Goal: Check status: Check status

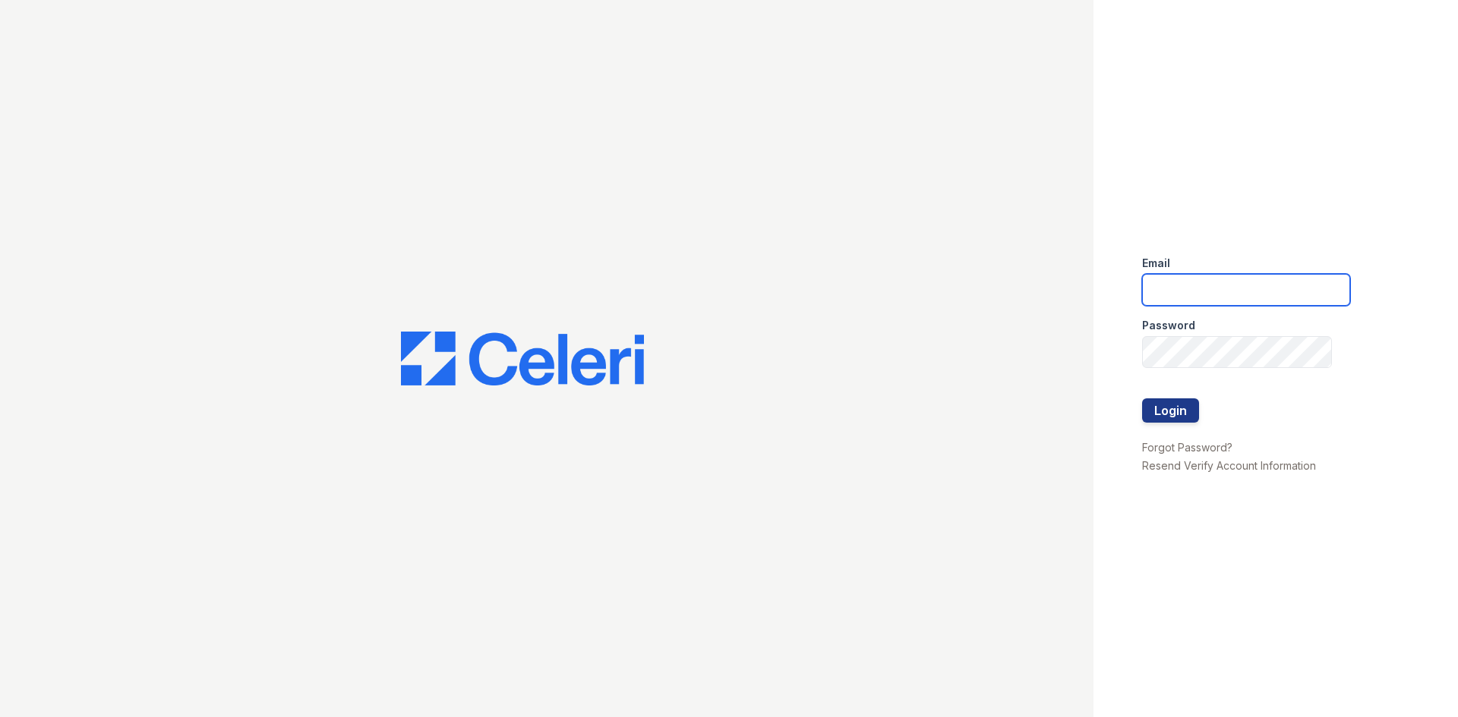
click at [1176, 285] on input "email" at bounding box center [1246, 290] width 208 height 32
type input "arriveminnetonka@trinity-pm.com"
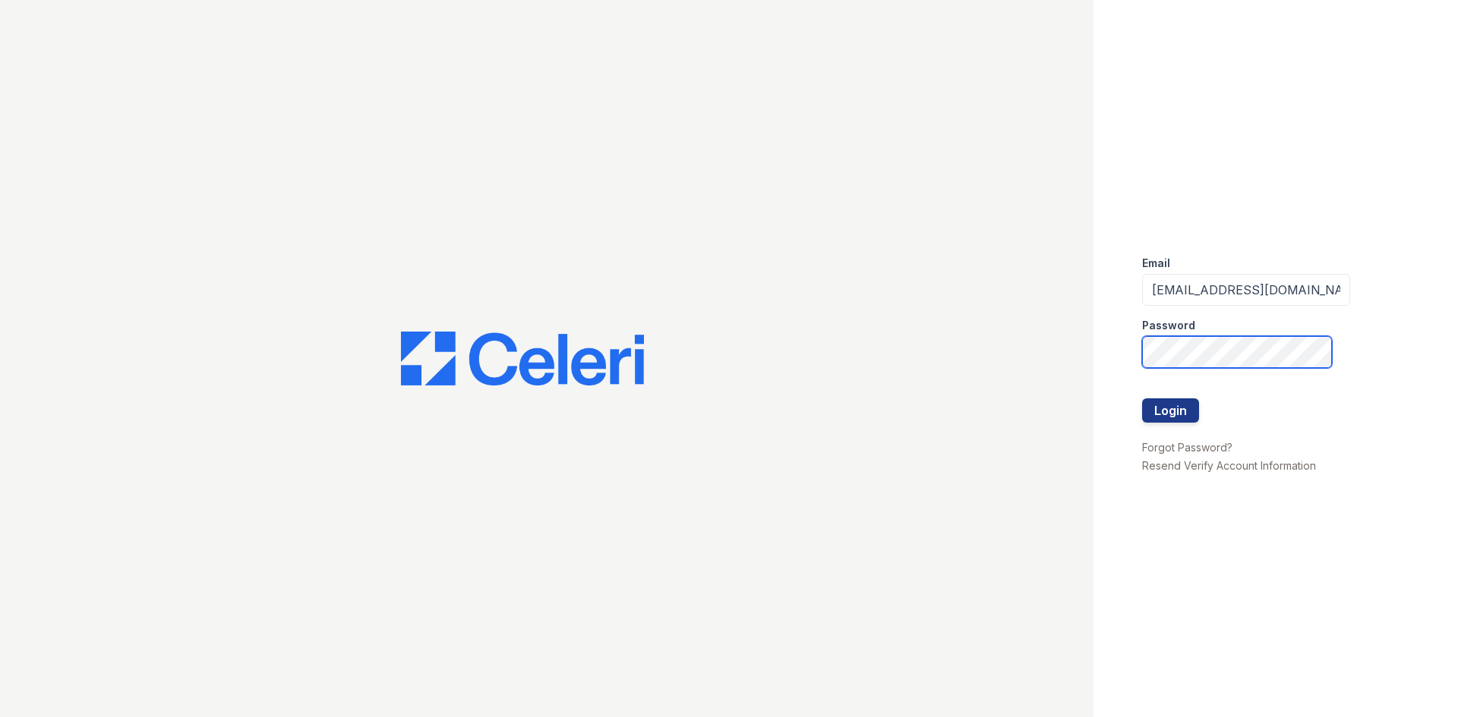
click at [1142, 399] on button "Login" at bounding box center [1170, 411] width 57 height 24
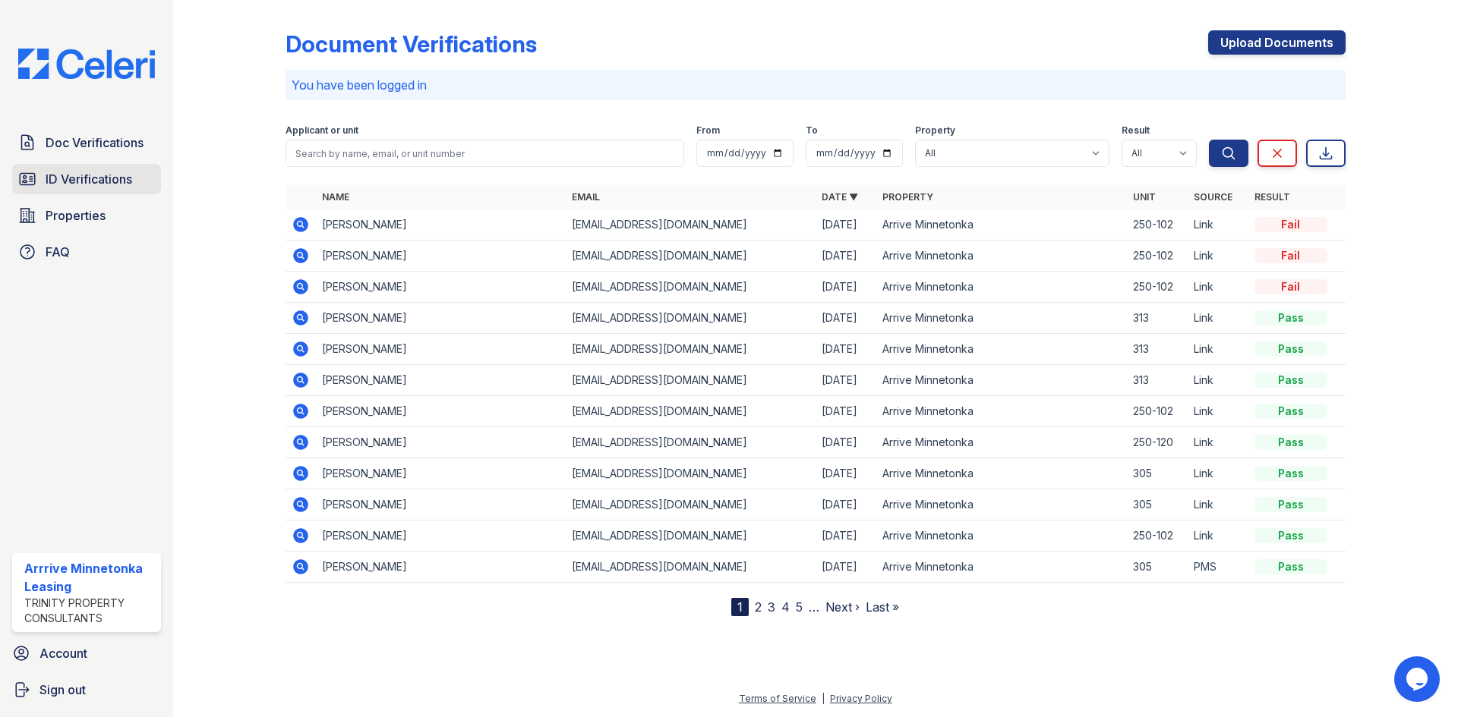
click at [103, 182] on span "ID Verifications" at bounding box center [89, 179] width 87 height 18
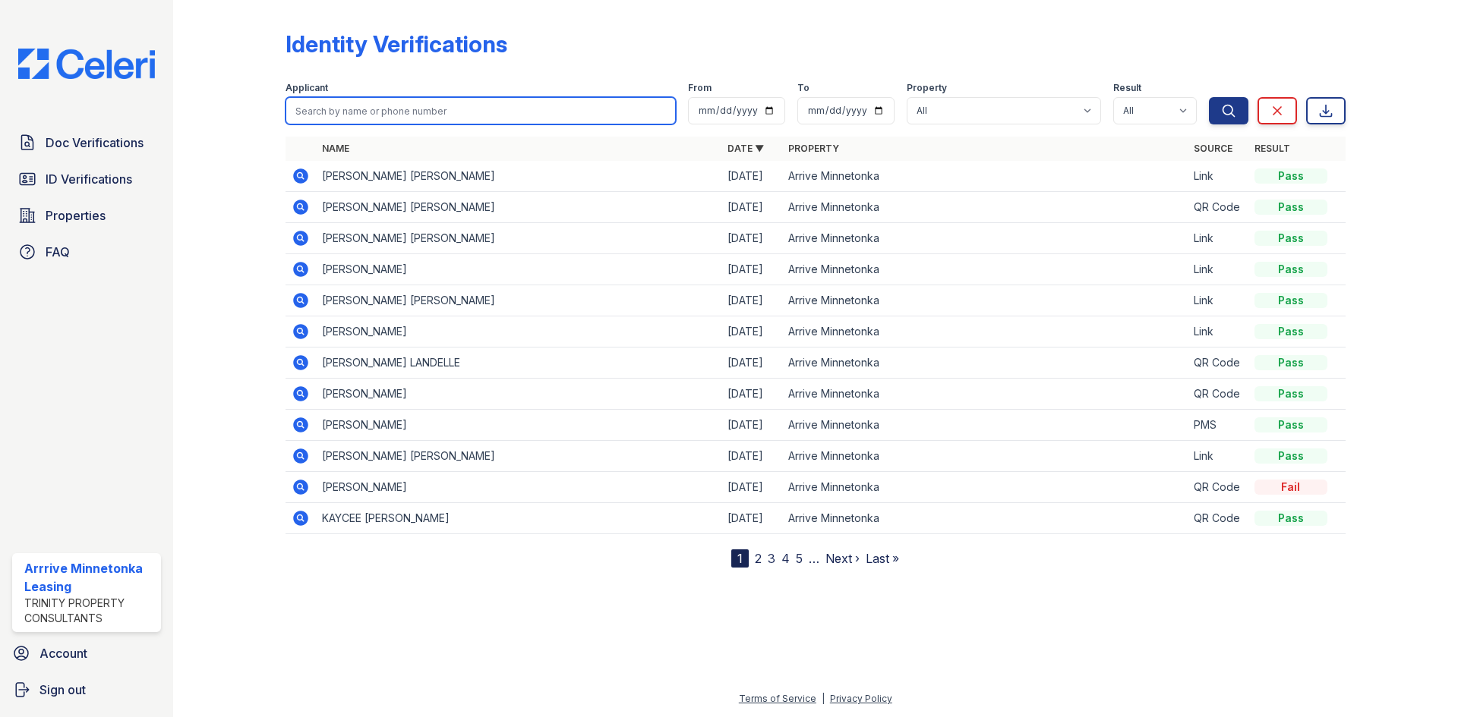
click at [364, 112] on input "search" at bounding box center [480, 110] width 390 height 27
type input "[PERSON_NAME]"
click at [1209, 97] on button "Search" at bounding box center [1228, 110] width 39 height 27
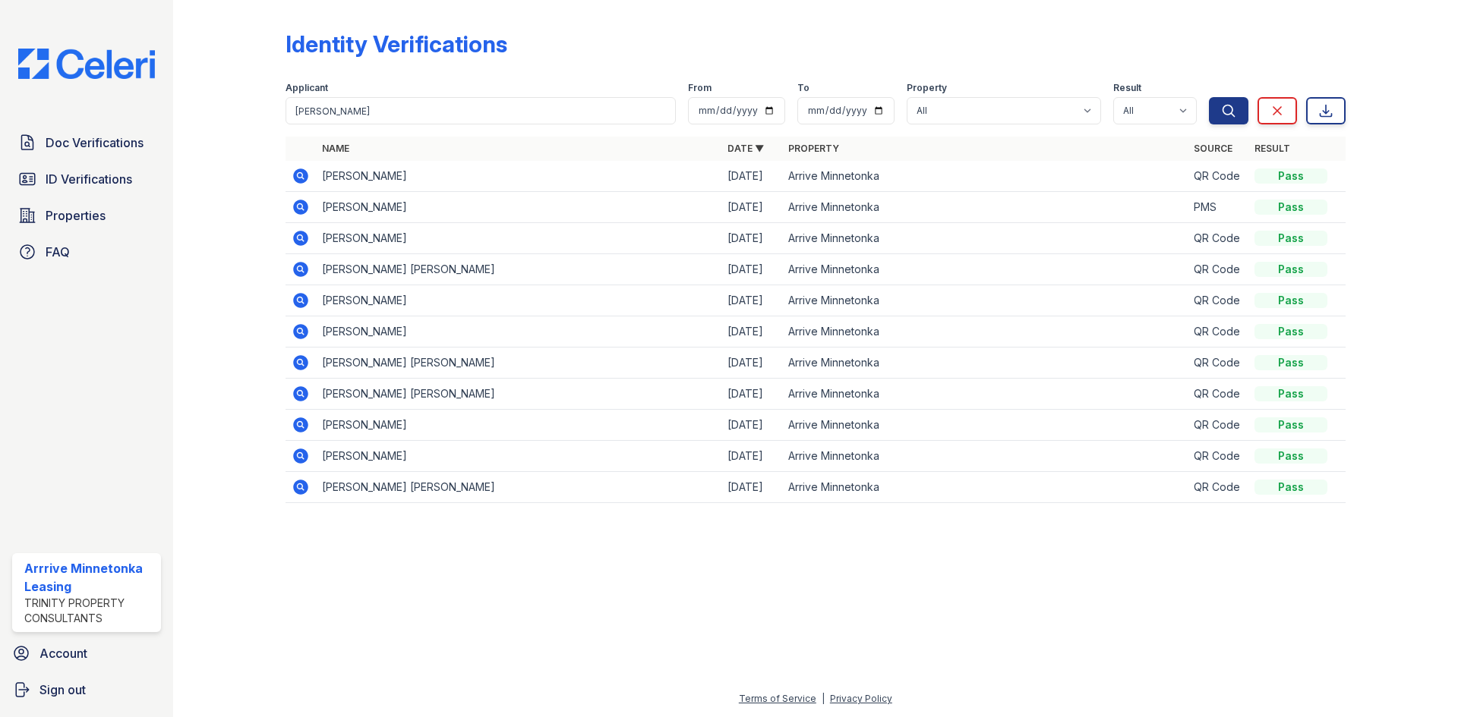
click at [304, 424] on icon at bounding box center [300, 425] width 15 height 15
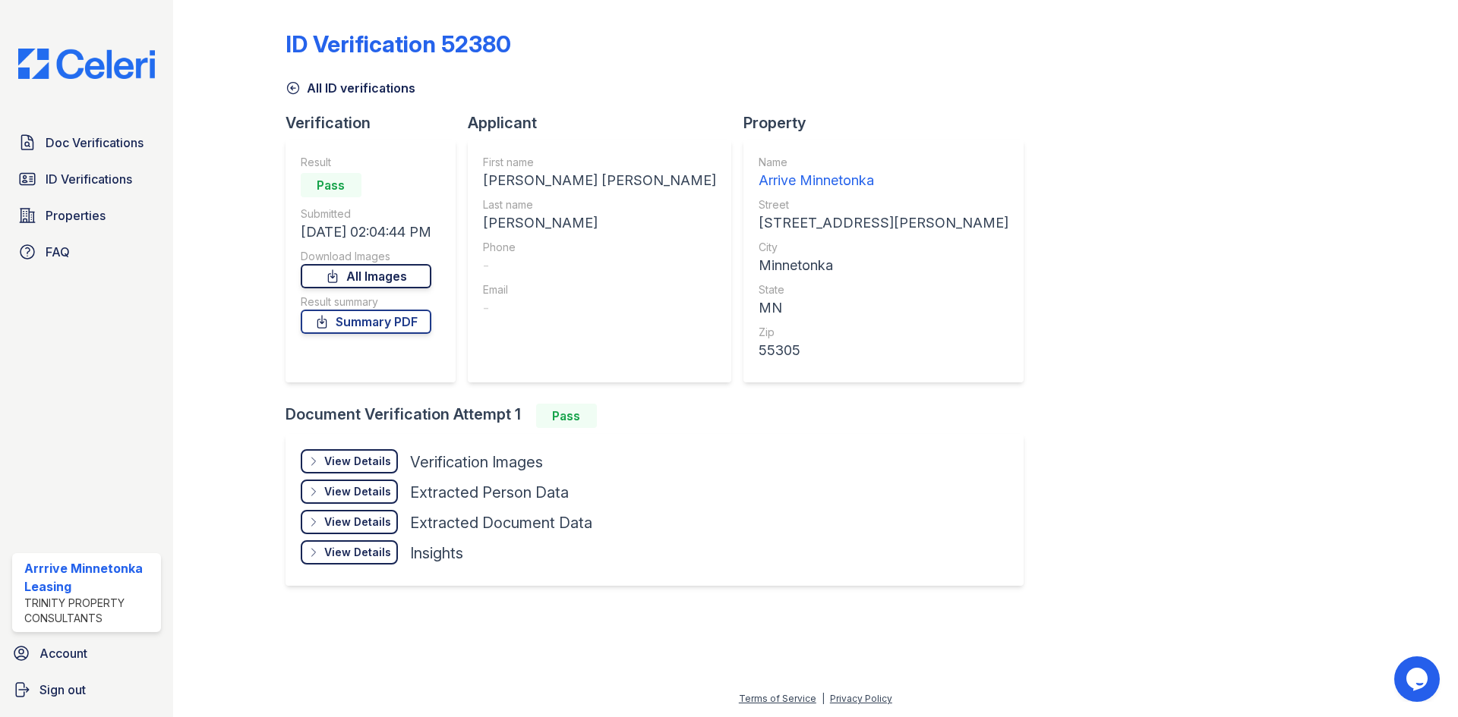
click at [396, 275] on link "All Images" at bounding box center [366, 276] width 131 height 24
click at [840, 78] on div "All ID verifications" at bounding box center [815, 83] width 1060 height 27
click at [950, 407] on div "ID Verification 52380 All ID verifications Verification Result Pass Submitted 1…" at bounding box center [815, 306] width 1060 height 601
click at [107, 179] on span "ID Verifications" at bounding box center [89, 179] width 87 height 18
